Goal: Navigation & Orientation: Understand site structure

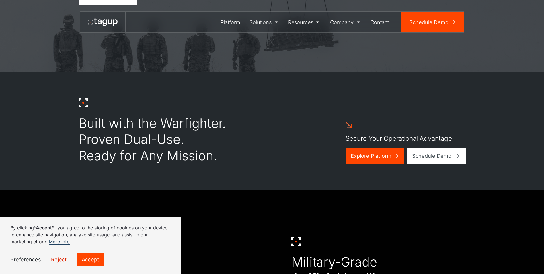
scroll to position [201, 0]
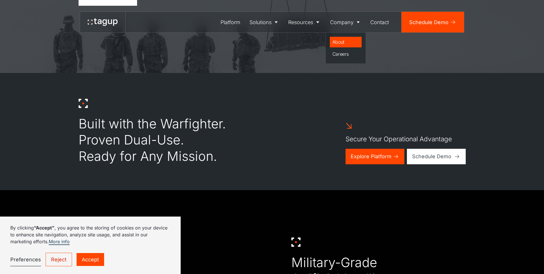
click at [344, 40] on div "About" at bounding box center [345, 41] width 27 height 7
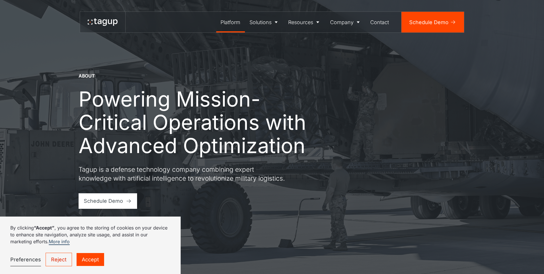
click at [231, 23] on div "Platform" at bounding box center [231, 22] width 20 height 8
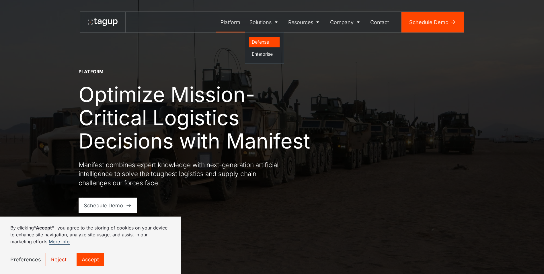
click at [260, 37] on link "Defense" at bounding box center [264, 42] width 31 height 11
